Goal: Task Accomplishment & Management: Use online tool/utility

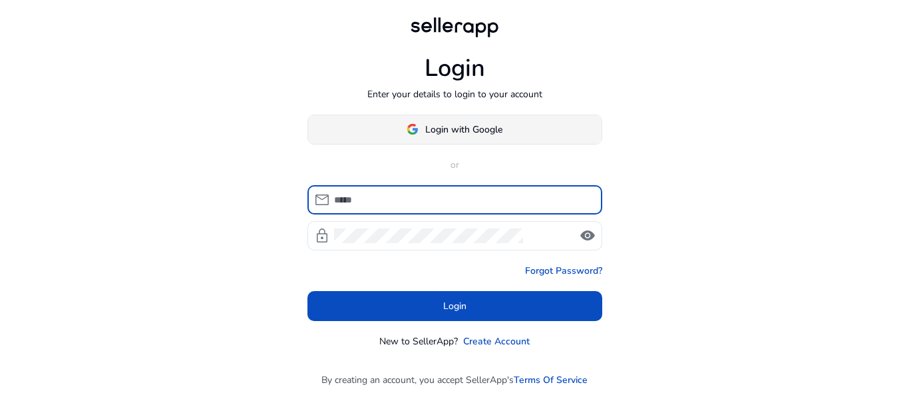
click at [470, 133] on span "Login with Google" at bounding box center [463, 129] width 77 height 14
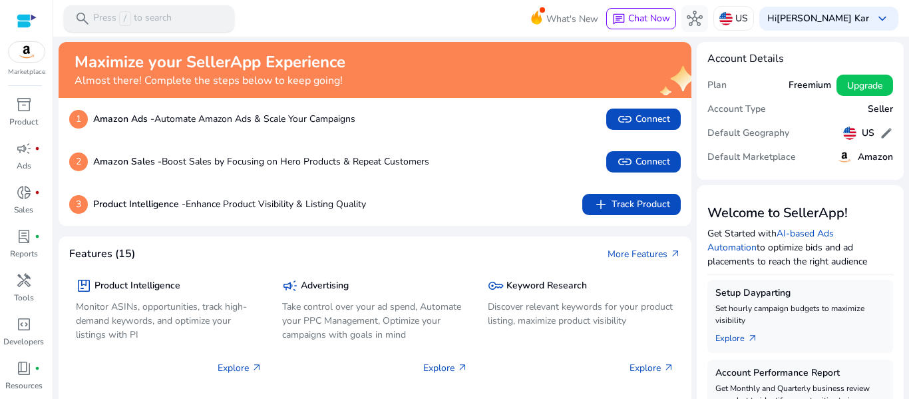
click at [199, 11] on div "search Press / to search" at bounding box center [149, 18] width 170 height 27
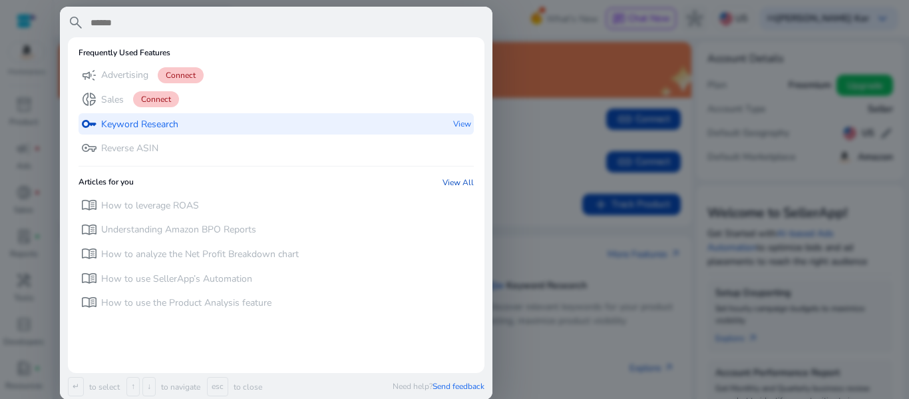
click at [140, 120] on p "Keyword Research" at bounding box center [139, 124] width 77 height 13
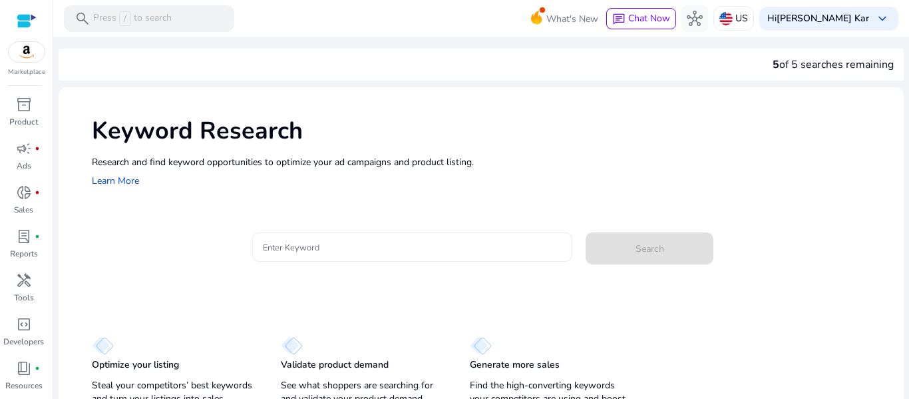
click at [297, 250] on input "Enter Keyword" at bounding box center [412, 247] width 299 height 15
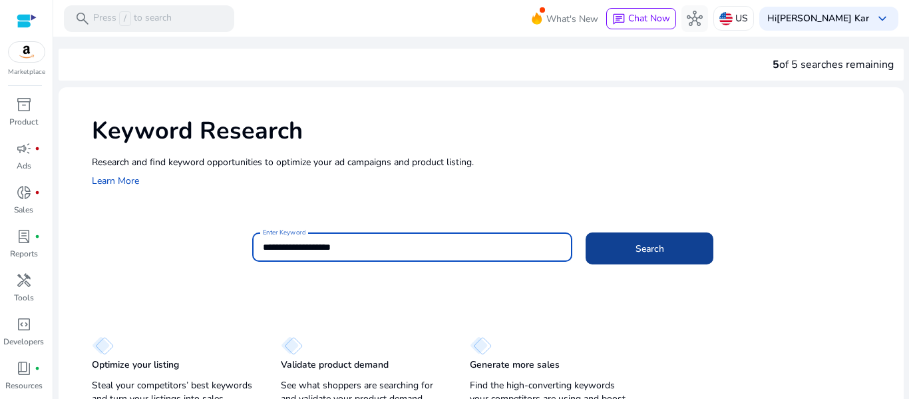
type input "**********"
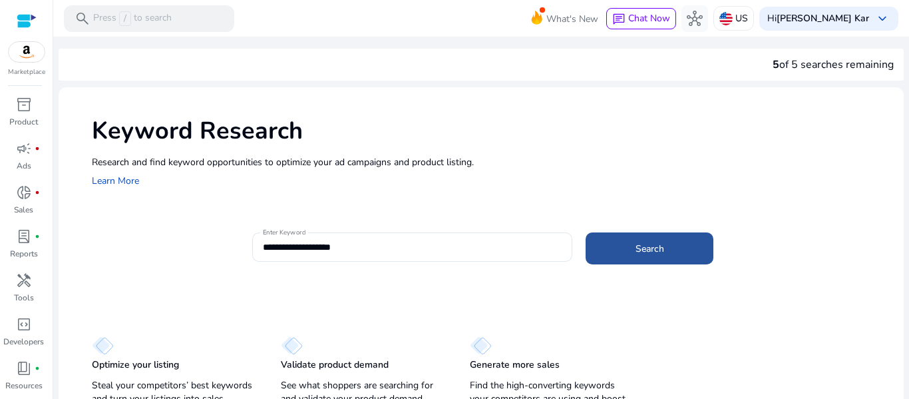
click at [606, 245] on span at bounding box center [650, 248] width 128 height 32
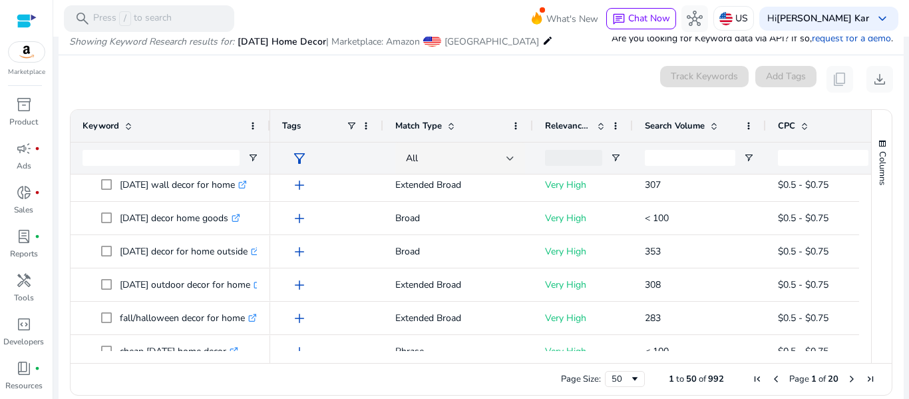
scroll to position [427, 0]
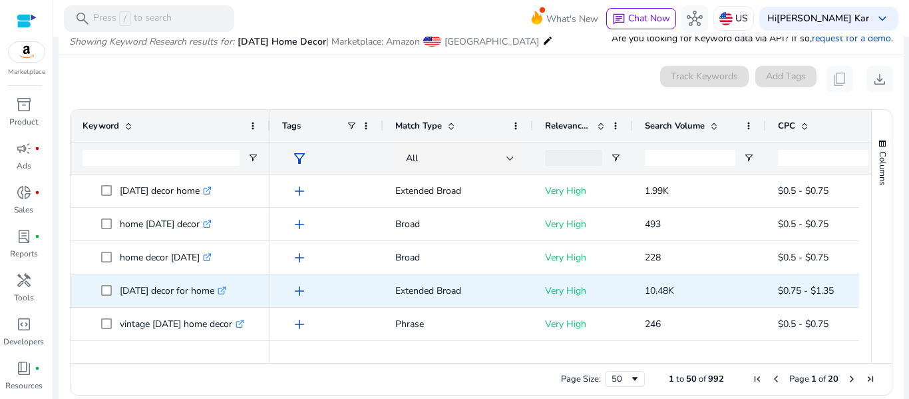
click at [226, 289] on icon at bounding box center [223, 288] width 5 height 5
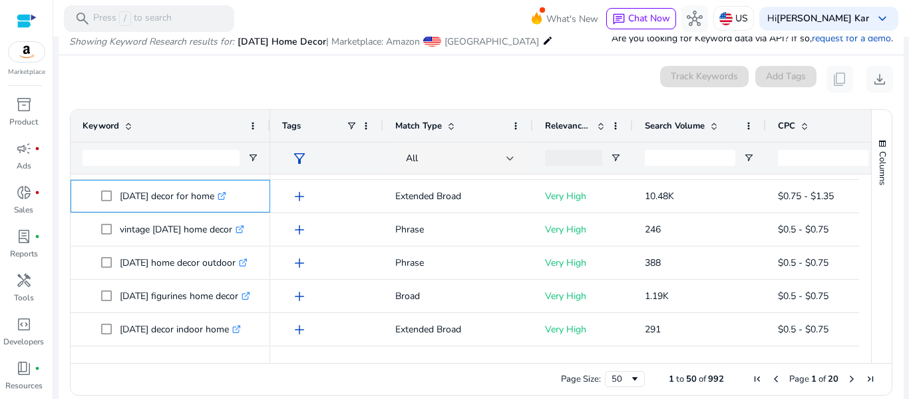
scroll to position [113, 0]
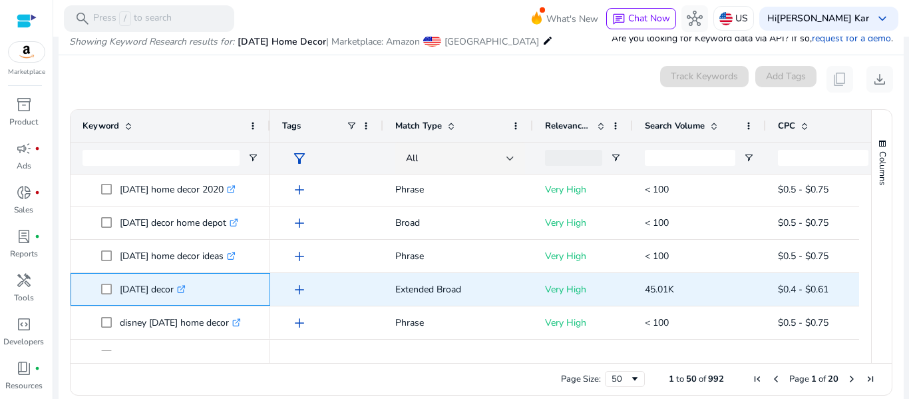
click at [186, 293] on icon ".st0{fill:#2c8af8}" at bounding box center [181, 289] width 9 height 9
